Goal: Navigation & Orientation: Find specific page/section

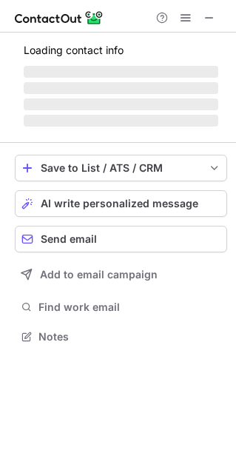
scroll to position [345, 236]
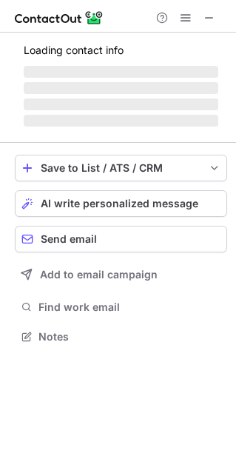
scroll to position [358, 236]
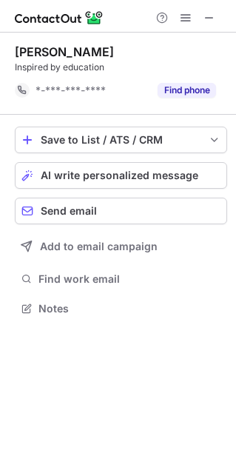
scroll to position [297, 236]
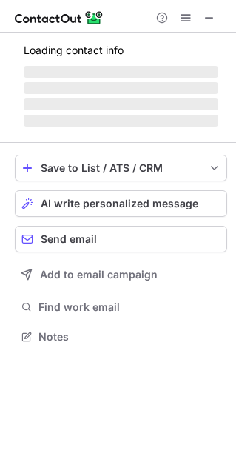
scroll to position [7, 7]
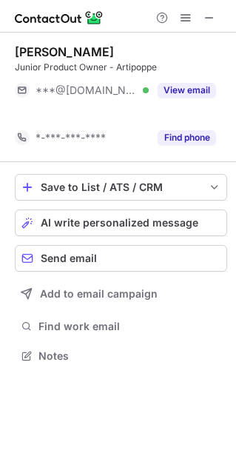
scroll to position [321, 236]
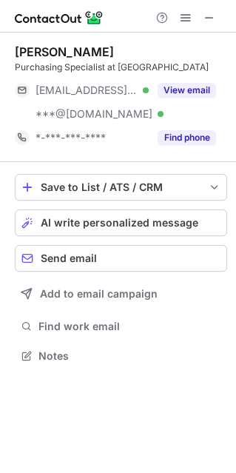
scroll to position [345, 236]
